Goal: Information Seeking & Learning: Learn about a topic

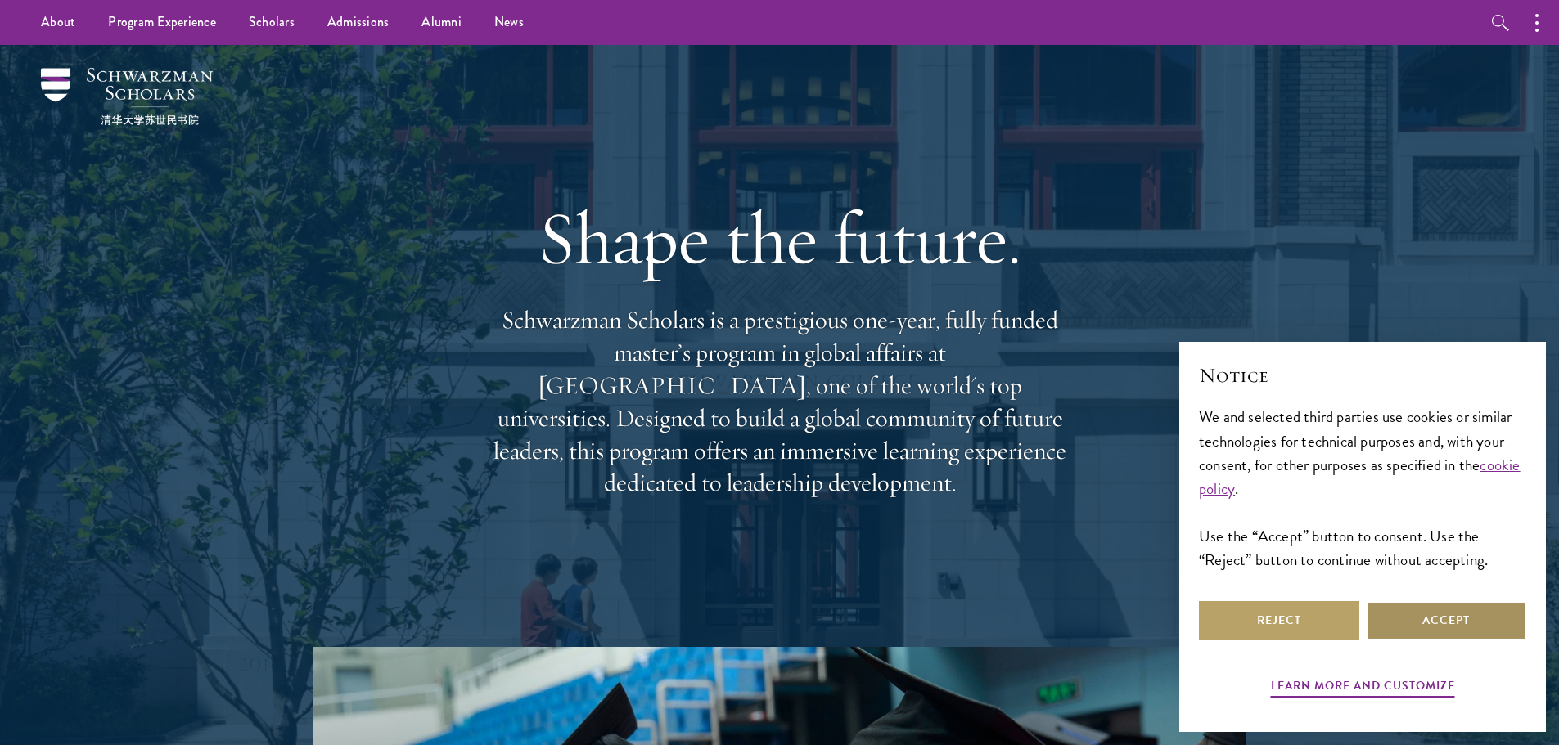
click at [1456, 623] on button "Accept" at bounding box center [1446, 620] width 160 height 39
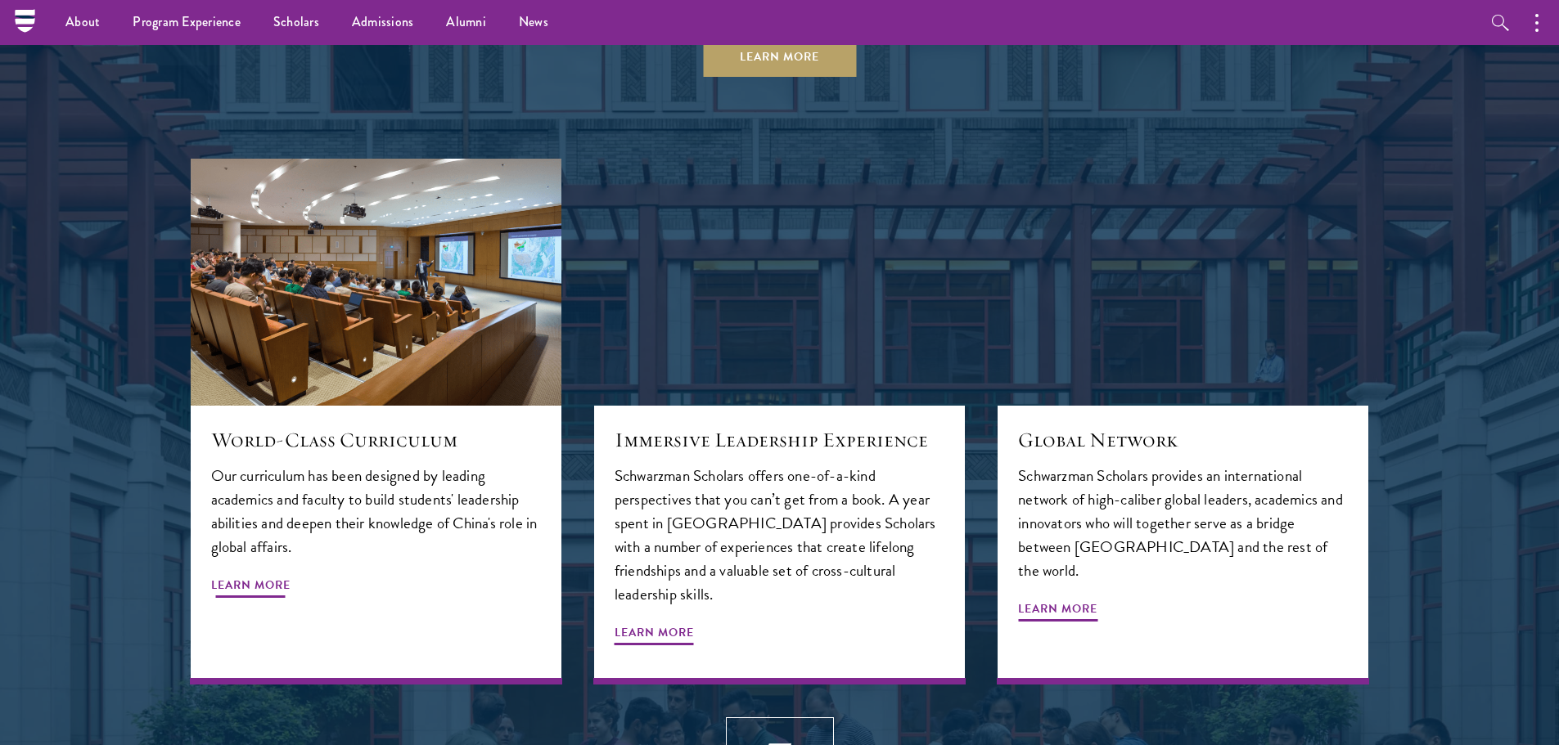
scroll to position [1555, 0]
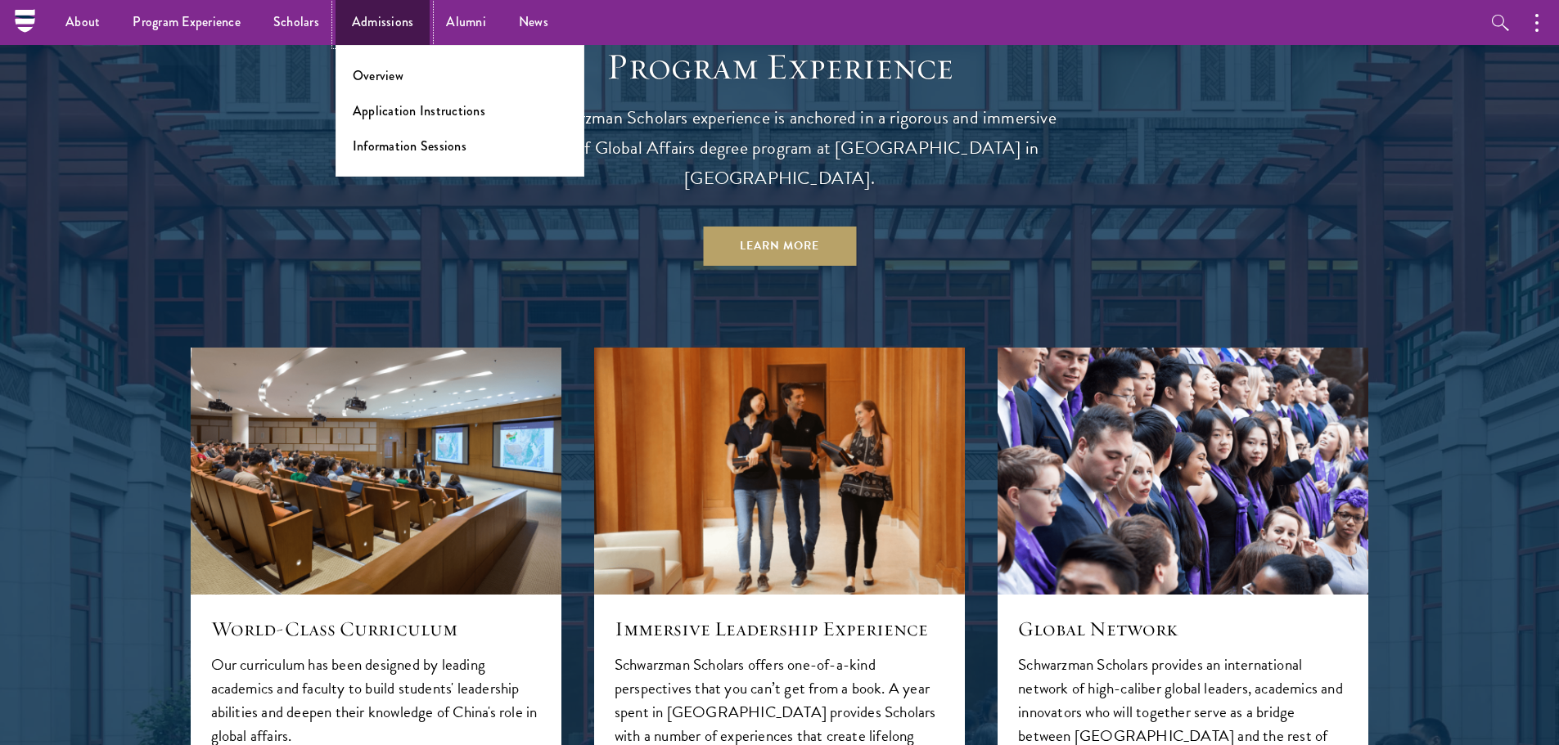
click at [401, 17] on link "Admissions" at bounding box center [382, 22] width 95 height 45
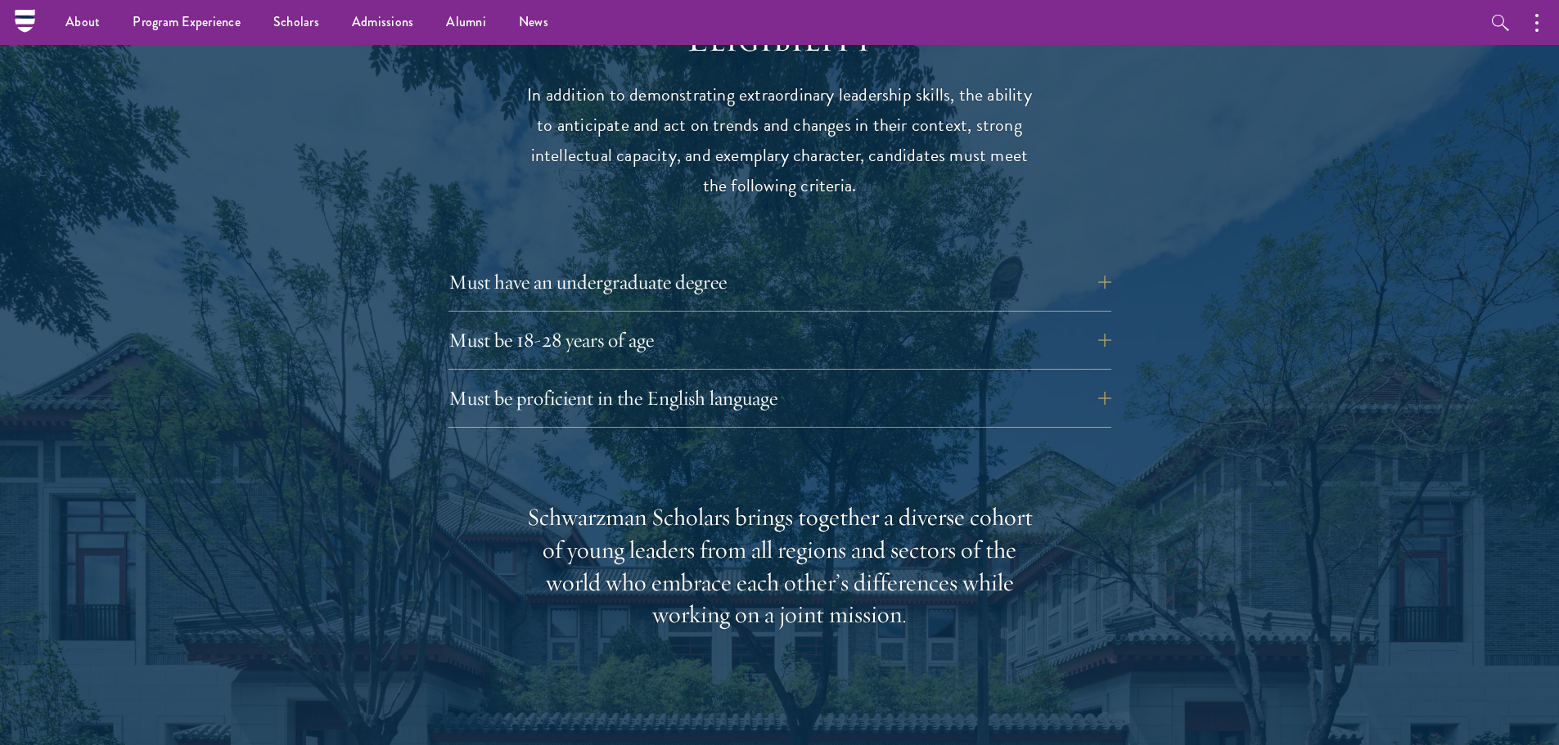
scroll to position [2046, 0]
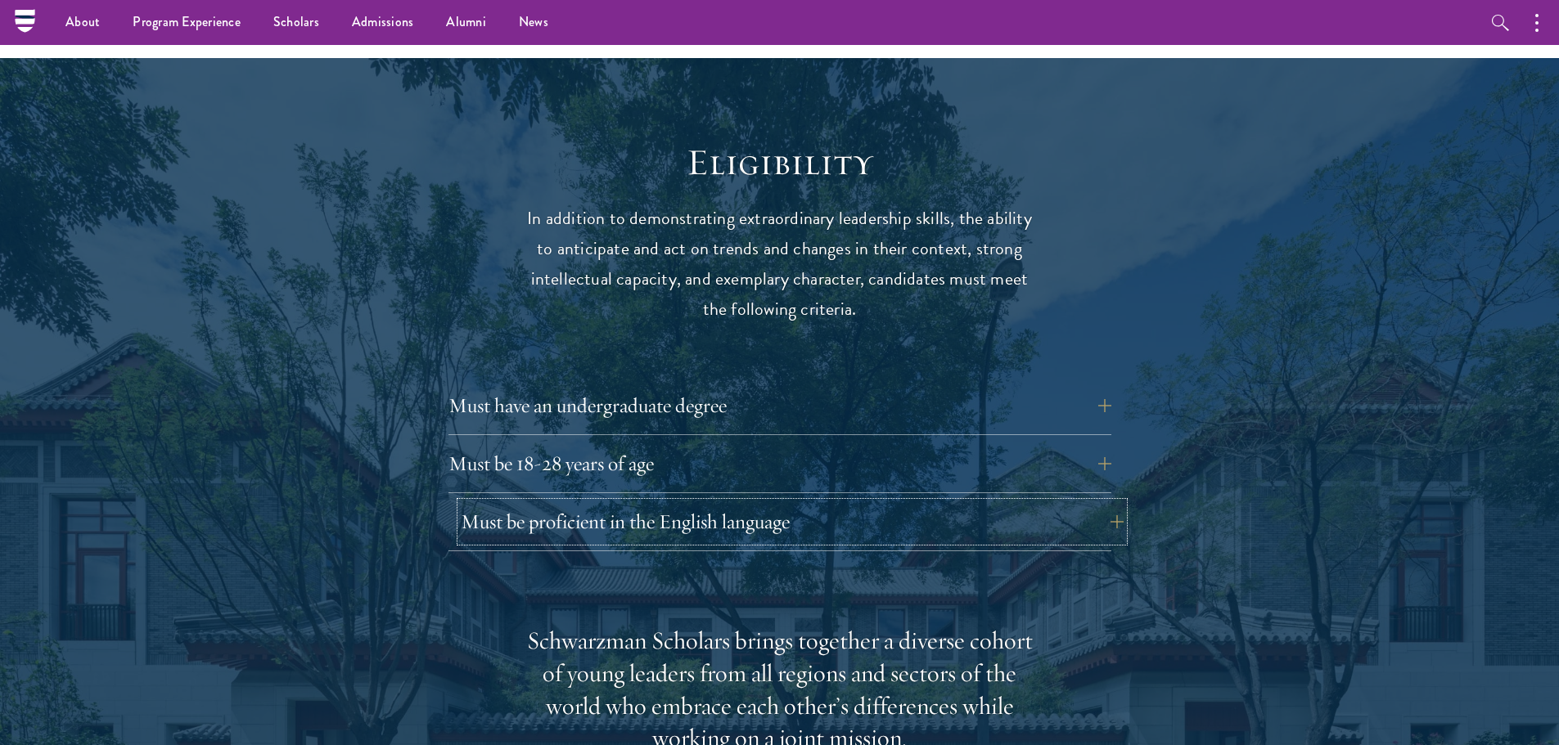
click at [1087, 502] on button "Must be proficient in the English language" at bounding box center [792, 521] width 663 height 39
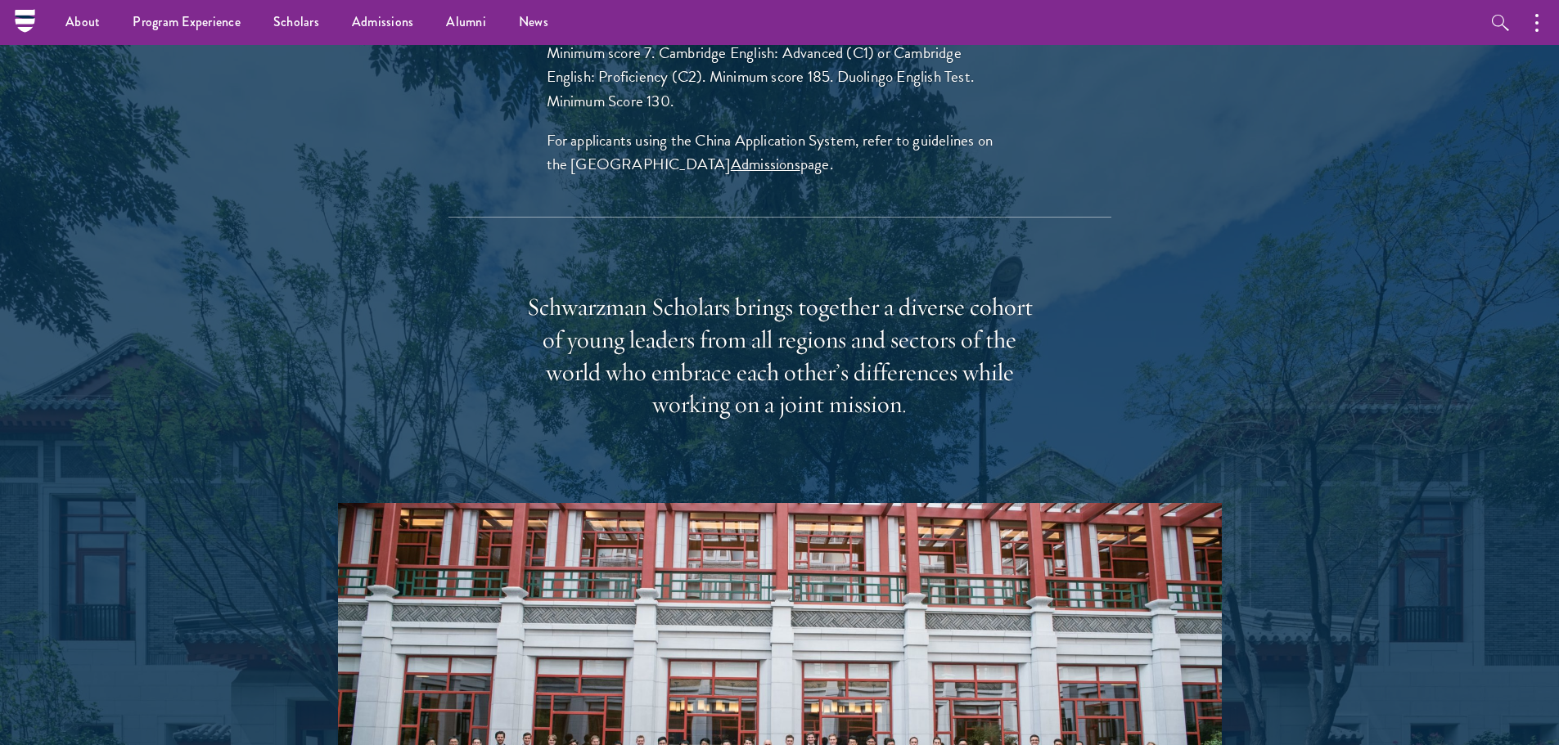
scroll to position [2326, 0]
